Goal: Task Accomplishment & Management: Manage account settings

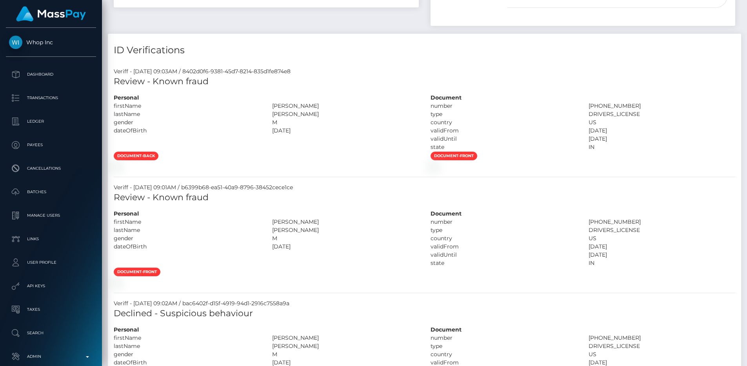
scroll to position [41, 0]
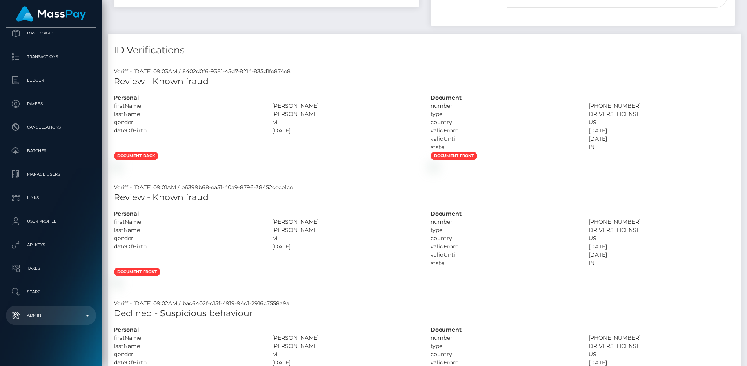
click at [40, 307] on link "Admin" at bounding box center [51, 316] width 90 height 20
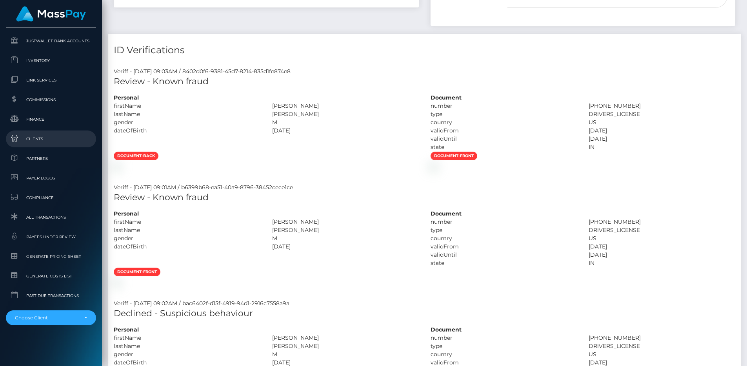
click at [36, 138] on span "Clients" at bounding box center [51, 138] width 84 height 9
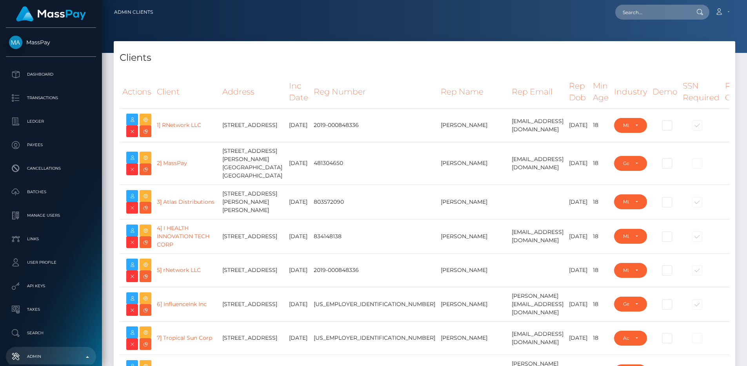
select select "223"
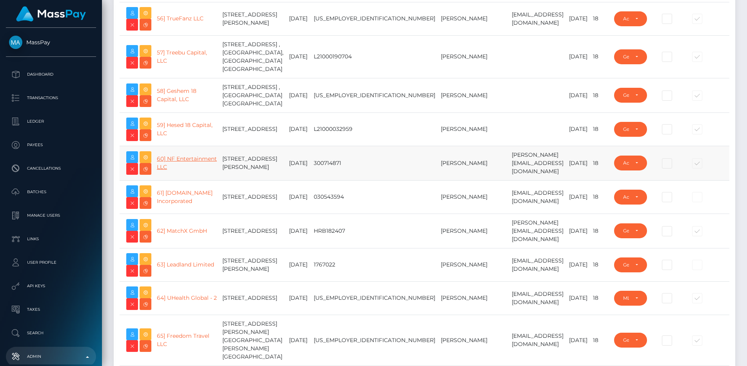
click at [171, 171] on link "60] NF Entertainment LLC" at bounding box center [187, 162] width 60 height 15
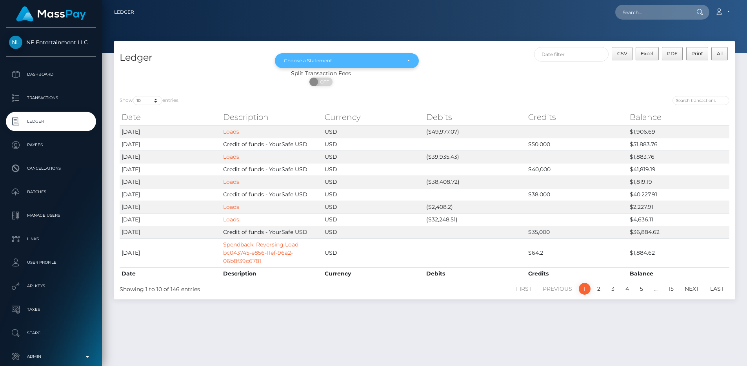
click at [288, 63] on div "Choose a Statement" at bounding box center [342, 61] width 116 height 6
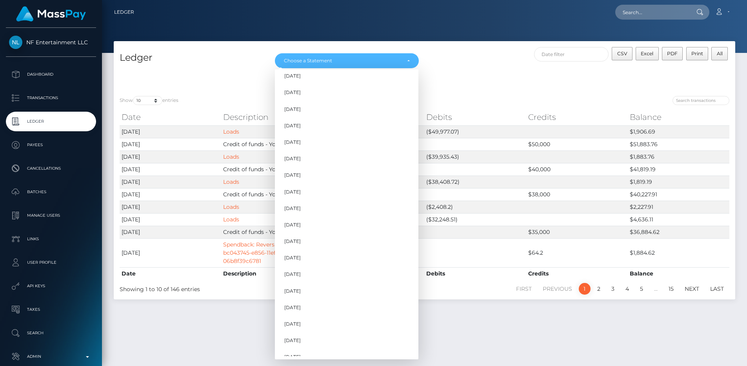
scroll to position [510, 0]
click at [301, 104] on span "Jun 2024" at bounding box center [292, 101] width 16 height 7
select select "Jun 2024"
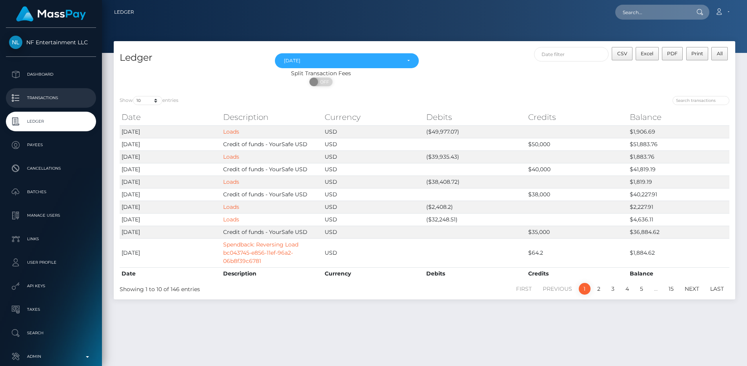
click at [70, 96] on p "Transactions" at bounding box center [51, 98] width 84 height 12
click at [58, 352] on p "Admin" at bounding box center [51, 357] width 84 height 12
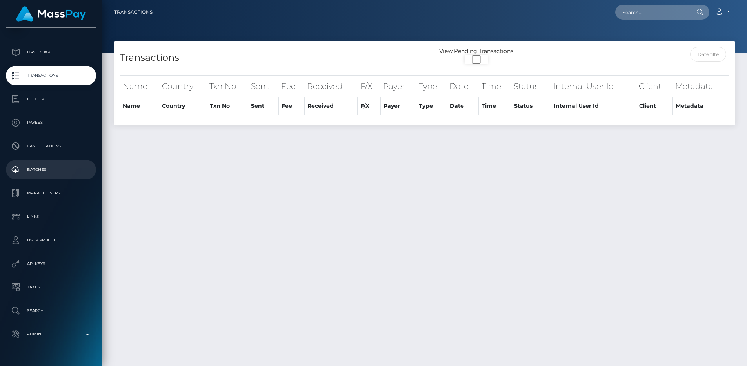
scroll to position [41, 0]
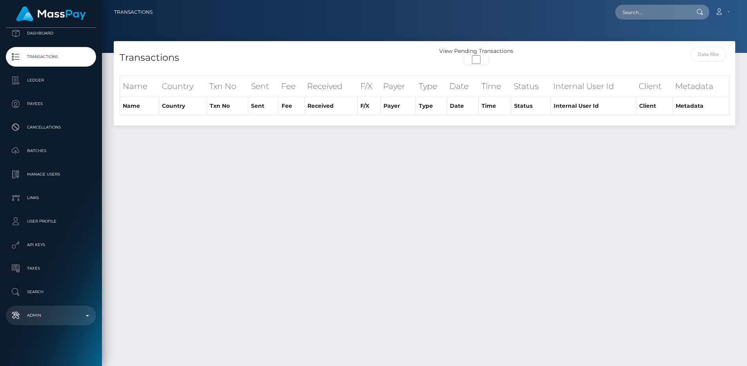
click at [46, 316] on p "Admin" at bounding box center [51, 316] width 84 height 12
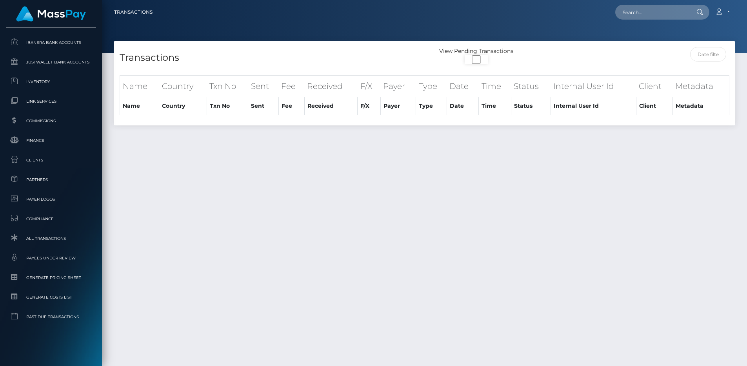
scroll to position [20, 0]
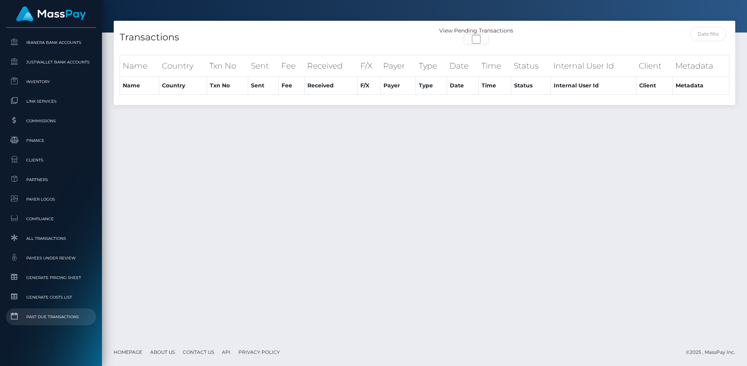
select select
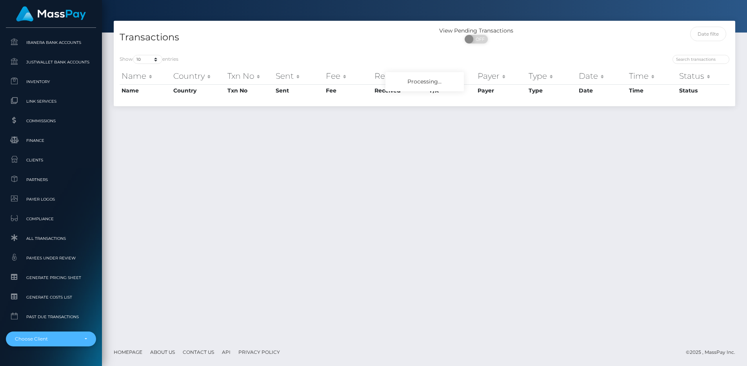
click at [51, 336] on div "Choose Client" at bounding box center [46, 339] width 63 height 6
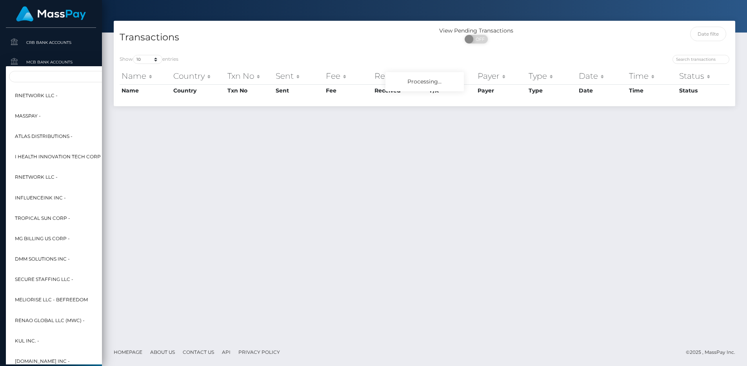
scroll to position [398, 0]
click at [31, 73] on input "Search" at bounding box center [95, 77] width 173 height 11
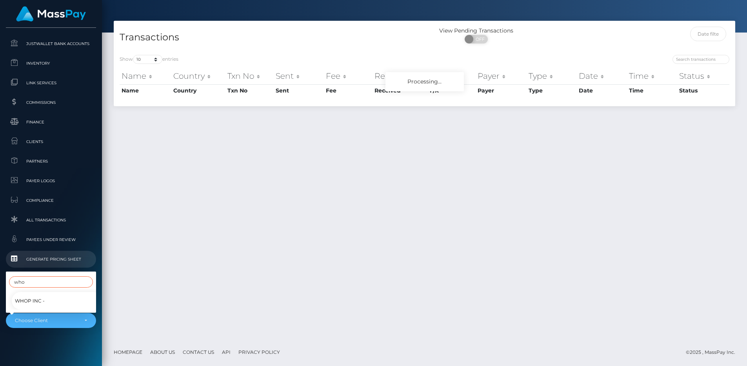
scroll to position [479, 0]
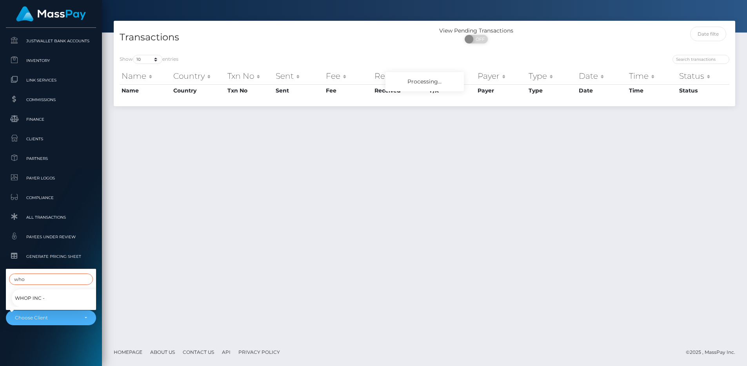
type input "who"
click at [32, 293] on span "Whop Inc -" at bounding box center [30, 298] width 30 height 10
select select "338"
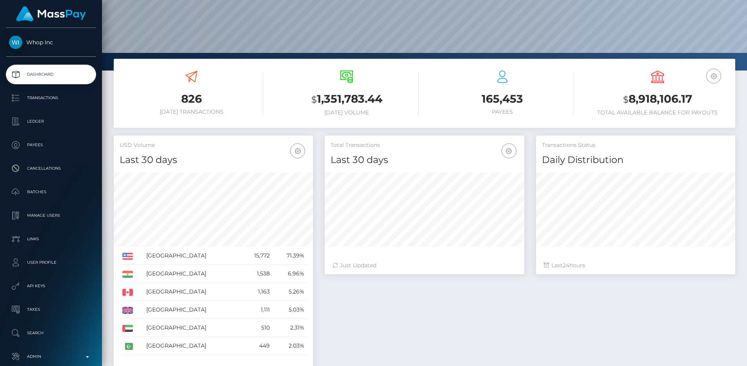
scroll to position [146, 0]
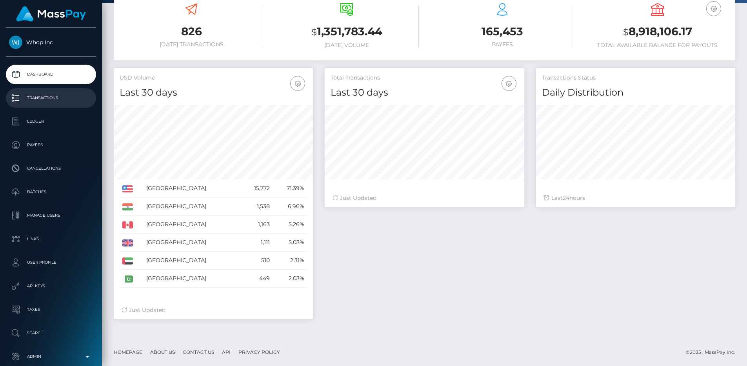
click at [62, 100] on p "Transactions" at bounding box center [51, 98] width 84 height 12
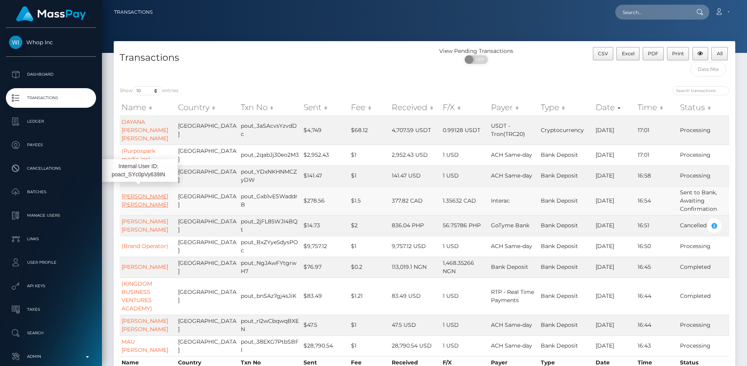
click at [141, 193] on link "[PERSON_NAME] [PERSON_NAME]" at bounding box center [145, 200] width 47 height 15
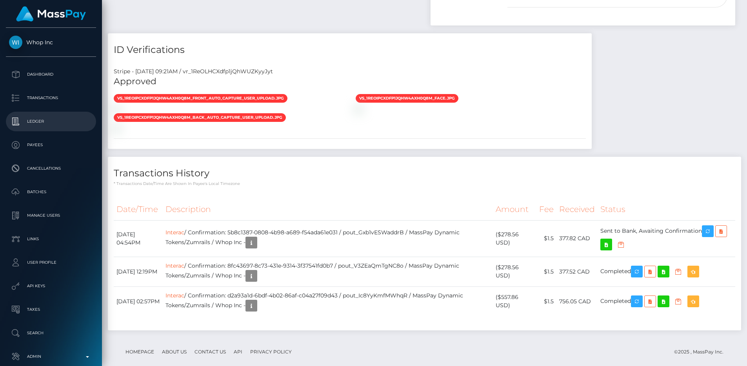
scroll to position [392, 0]
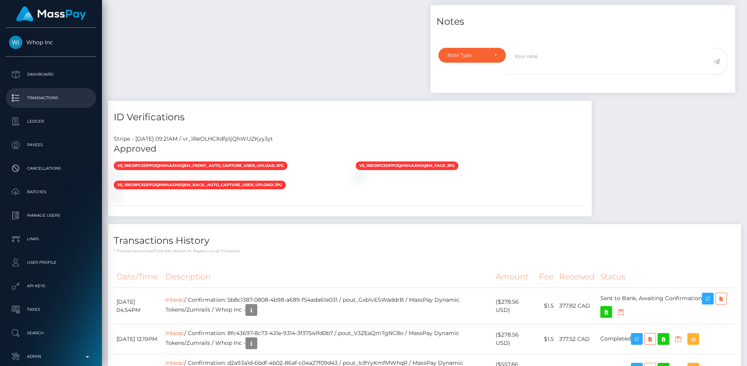
click at [59, 98] on p "Transactions" at bounding box center [51, 98] width 84 height 12
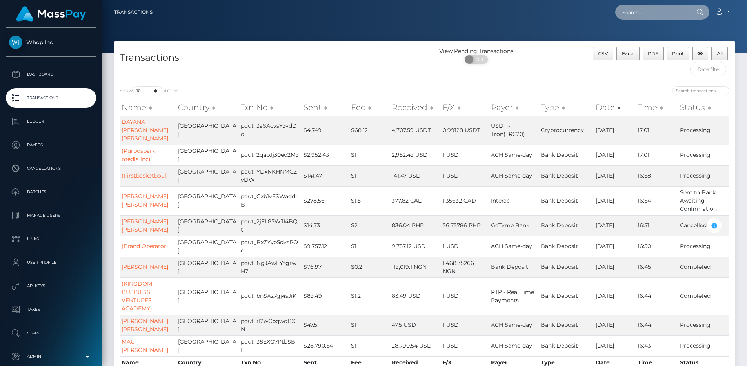
click at [669, 15] on input "text" at bounding box center [652, 12] width 74 height 15
paste input "poact_wxBIyTkmsRPW"
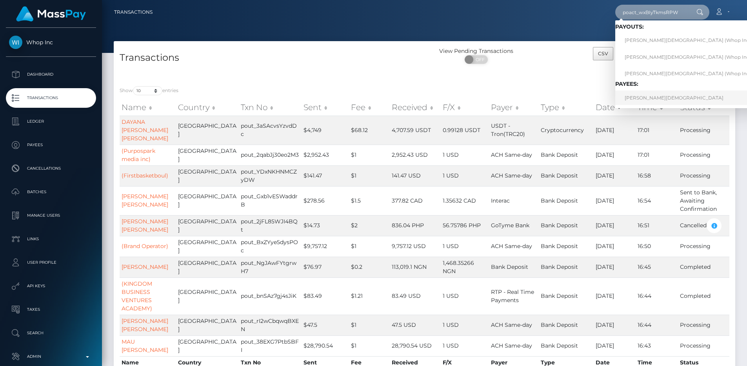
type input "poact_wxBIyTkmsRPW"
click at [647, 91] on link "ADAM CHAHMI" at bounding box center [689, 98] width 149 height 15
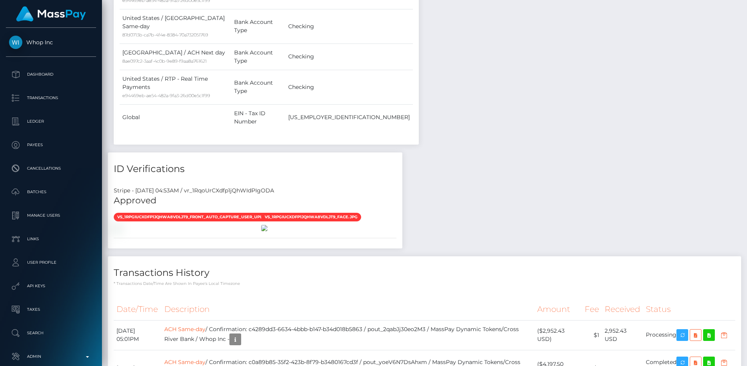
scroll to position [530, 0]
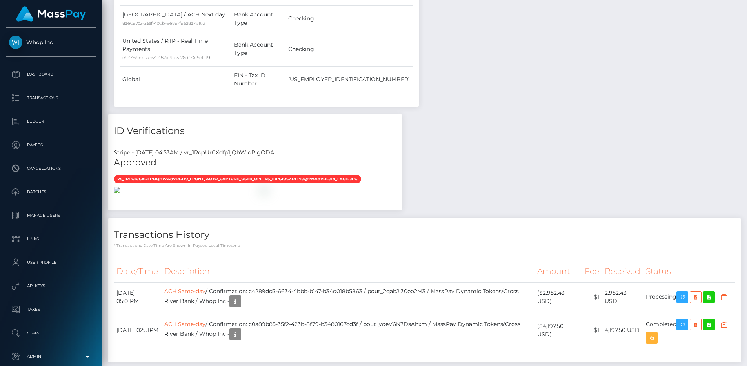
click at [120, 187] on img at bounding box center [117, 190] width 6 height 6
click at [267, 193] on img at bounding box center [264, 190] width 6 height 6
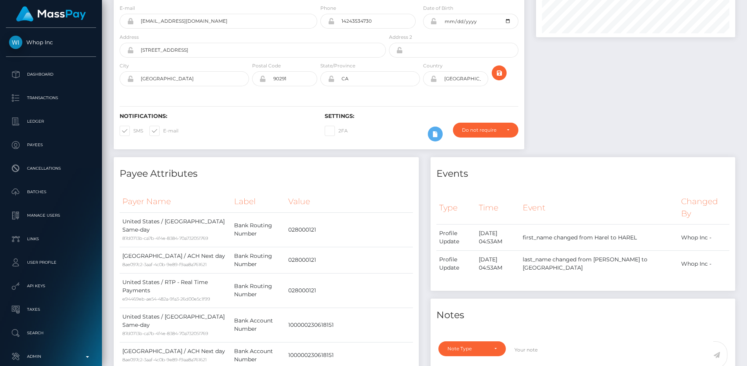
scroll to position [6, 0]
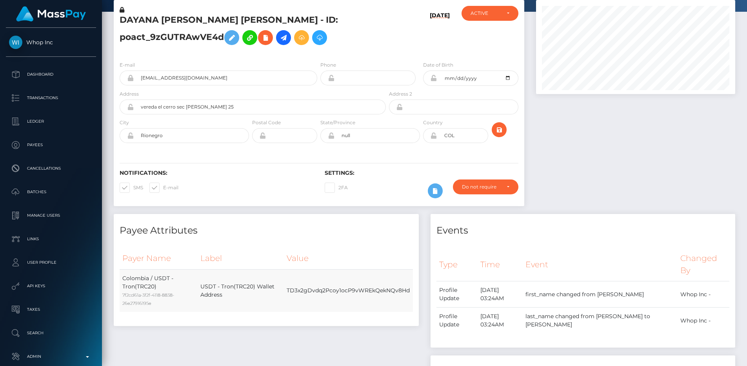
scroll to position [42, 0]
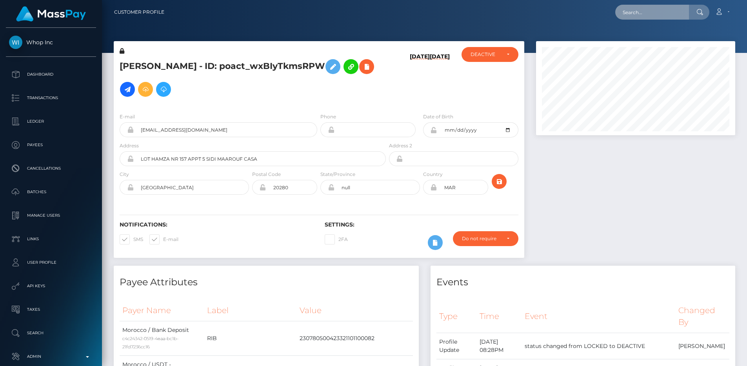
click at [664, 18] on input "text" at bounding box center [652, 12] width 74 height 15
paste input "poact_aZS5M8oWsxpl"
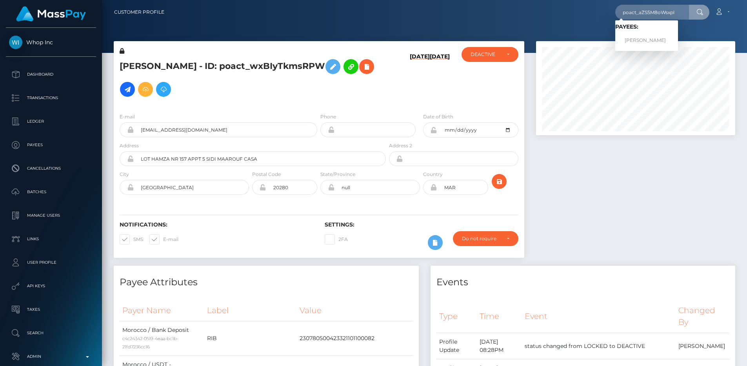
click at [659, 31] on span "Payees: Isaiah Willingham" at bounding box center [646, 36] width 63 height 24
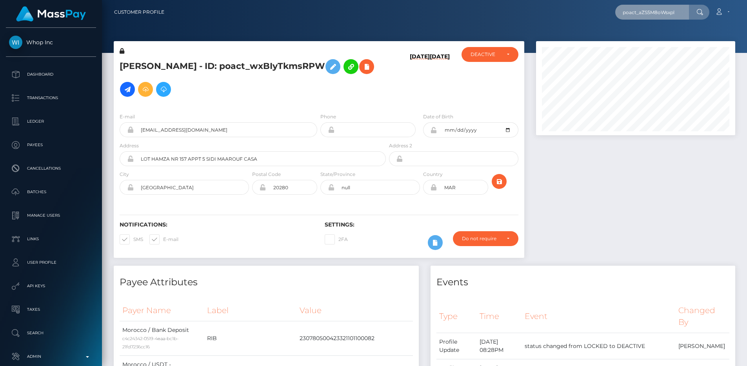
click at [657, 14] on input "poact_aZS5M8oWsxpl" at bounding box center [652, 12] width 74 height 15
click at [685, 13] on input "poact_aZS5M8oWsxpl" at bounding box center [652, 12] width 74 height 15
type input "poact_aZS5M8oWsxpl"
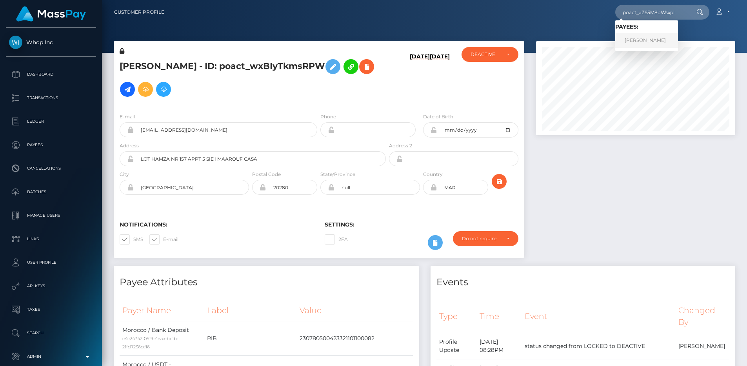
click at [669, 39] on link "Isaiah Willingham" at bounding box center [646, 40] width 63 height 15
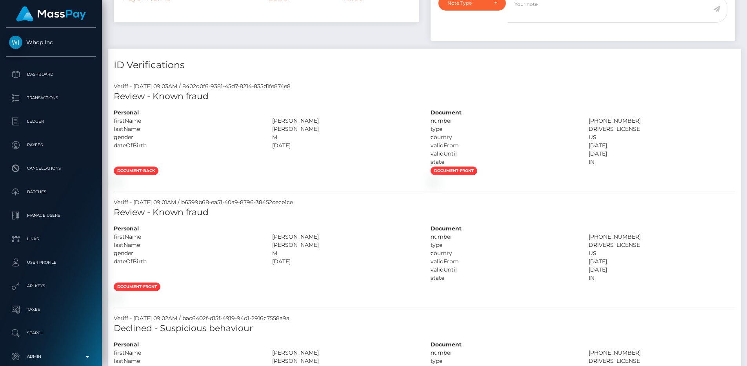
scroll to position [298, 0]
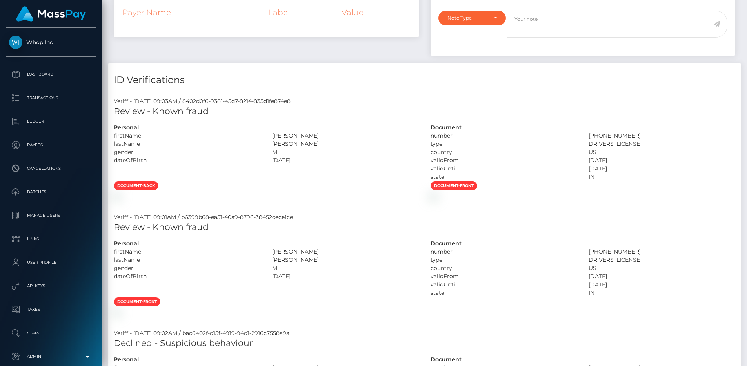
click at [145, 111] on h5 "Review - Known fraud" at bounding box center [424, 111] width 621 height 12
click at [115, 102] on div "Veriff - [DATE] 09:03AM / 8402d0f6-9381-45d7-8214-835d1fe874e8" at bounding box center [424, 101] width 633 height 8
drag, startPoint x: 113, startPoint y: 81, endPoint x: 220, endPoint y: 81, distance: 107.8
click at [220, 81] on div "ID Verifications" at bounding box center [424, 76] width 633 height 24
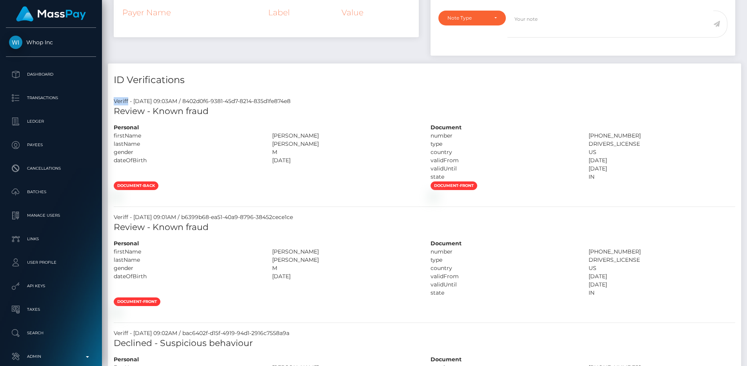
copy h4 "ID Verifications"
click at [469, 81] on h4 "ID Verifications" at bounding box center [424, 80] width 621 height 14
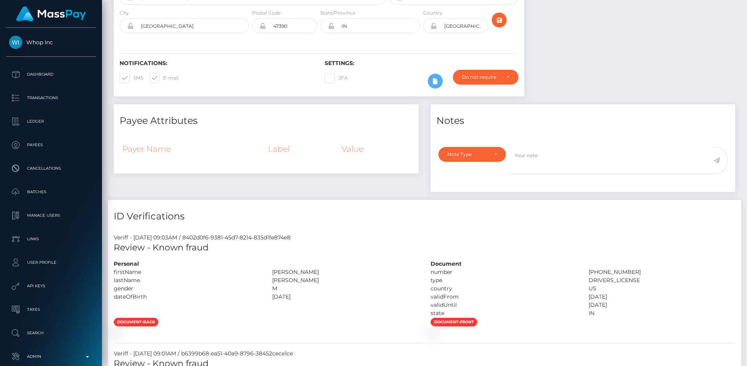
scroll to position [0, 0]
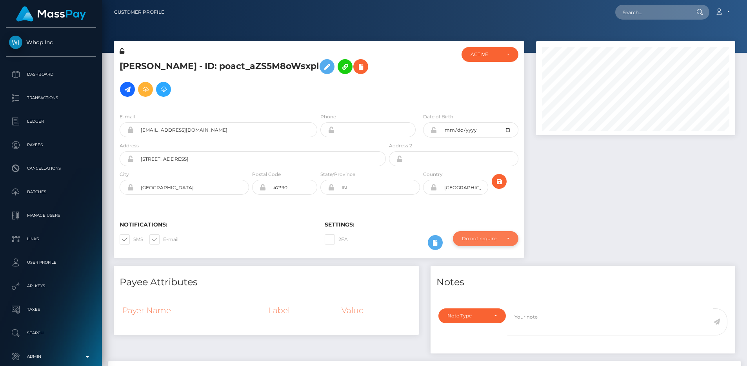
click at [488, 233] on div "Do not require" at bounding box center [485, 238] width 65 height 15
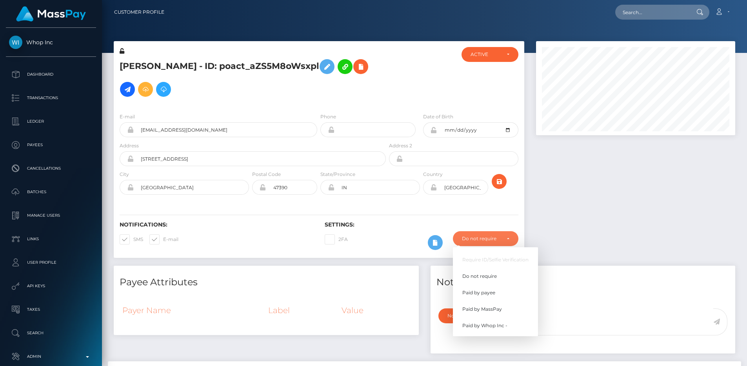
click at [566, 214] on div at bounding box center [635, 153] width 211 height 225
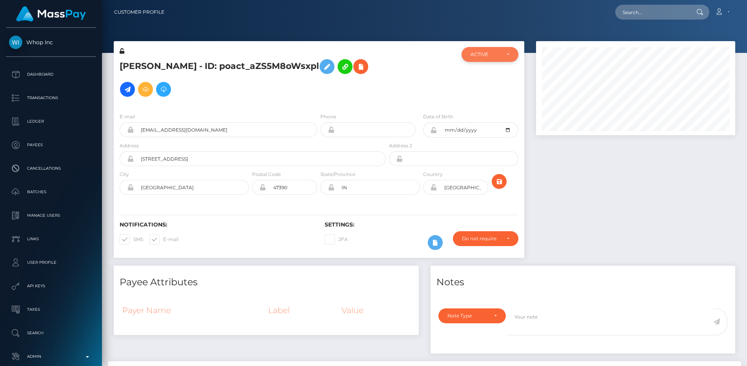
click at [492, 49] on div "ACTIVE" at bounding box center [490, 54] width 56 height 15
click at [567, 185] on div at bounding box center [635, 153] width 211 height 225
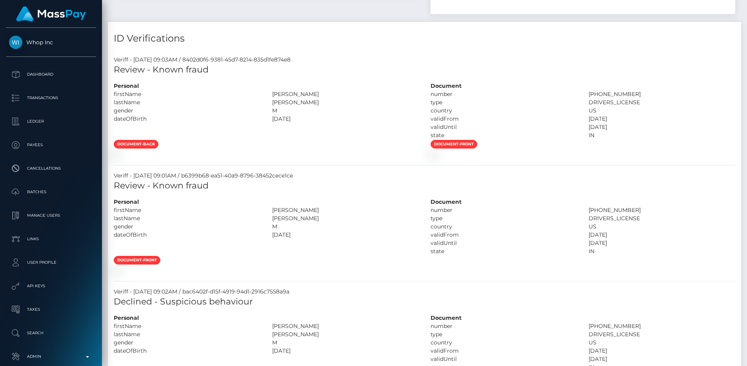
scroll to position [374, 0]
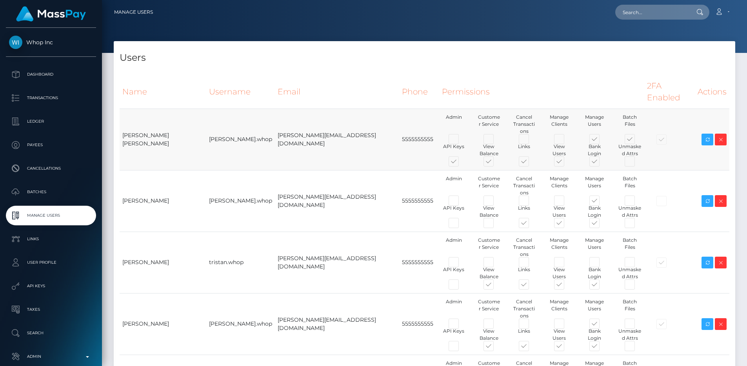
type input "egblue"
click at [394, 53] on h4 "Users" at bounding box center [425, 58] width 610 height 14
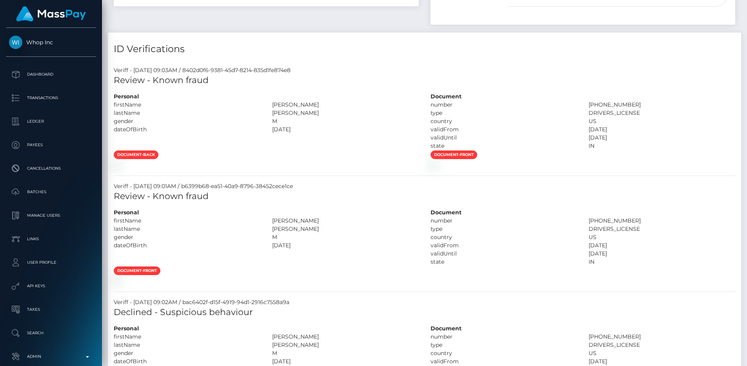
scroll to position [327, 0]
